Goal: Transaction & Acquisition: Purchase product/service

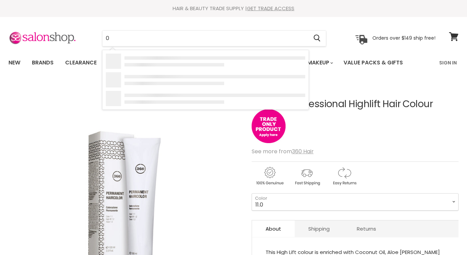
type input "0"
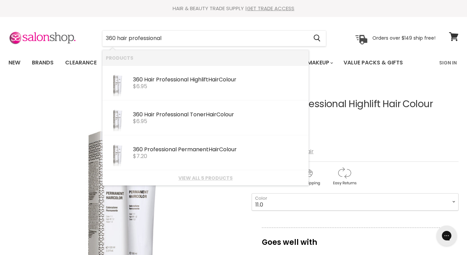
type input "360 hair professional"
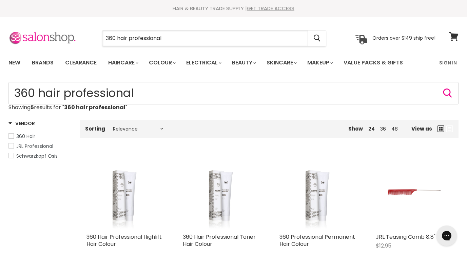
drag, startPoint x: 196, startPoint y: 41, endPoint x: 73, endPoint y: 38, distance: 122.2
click at [73, 38] on div "360 hair professional Cancel Orders over $149 ship free!" at bounding box center [221, 39] width 427 height 16
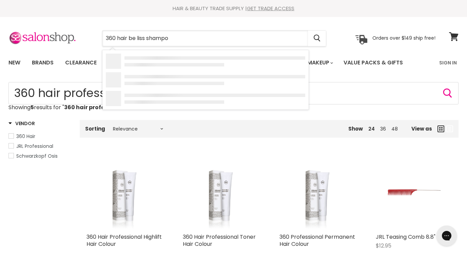
type input "360 hair be liss shampoo"
